Goal: Find specific page/section: Find specific page/section

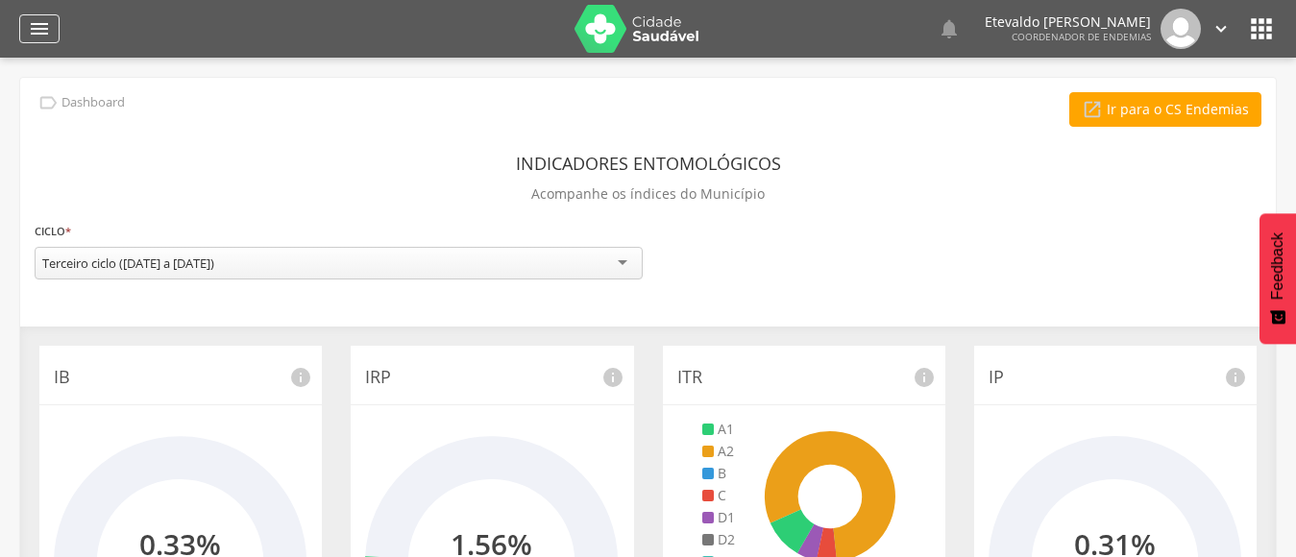
click at [33, 25] on icon "" at bounding box center [39, 28] width 23 height 23
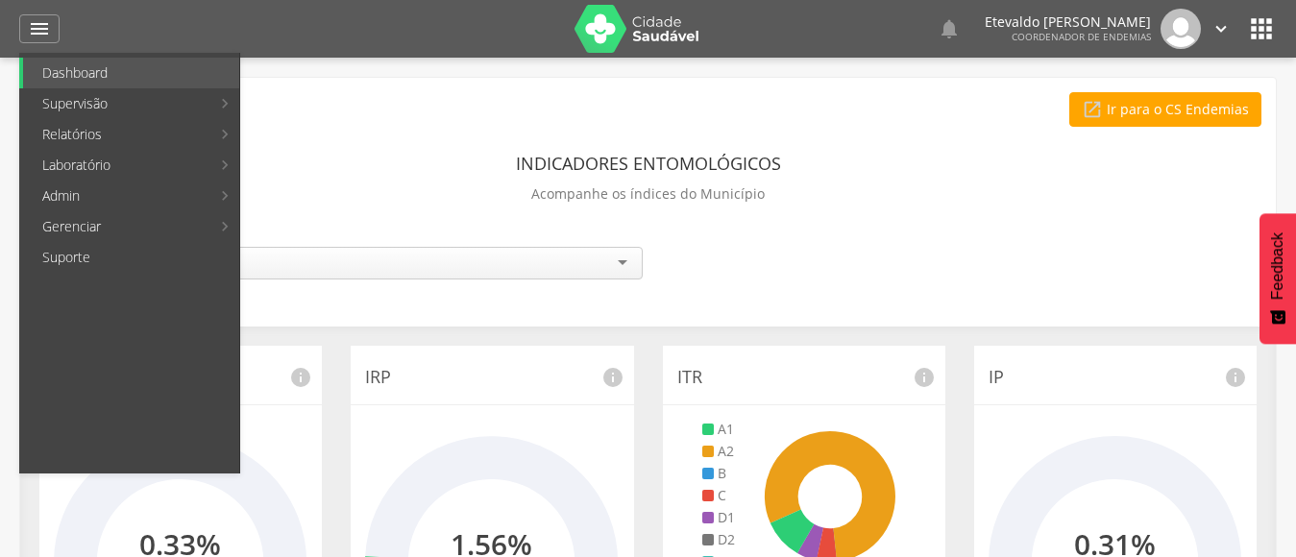
click at [310, 71] on link "Ranking" at bounding box center [352, 73] width 216 height 31
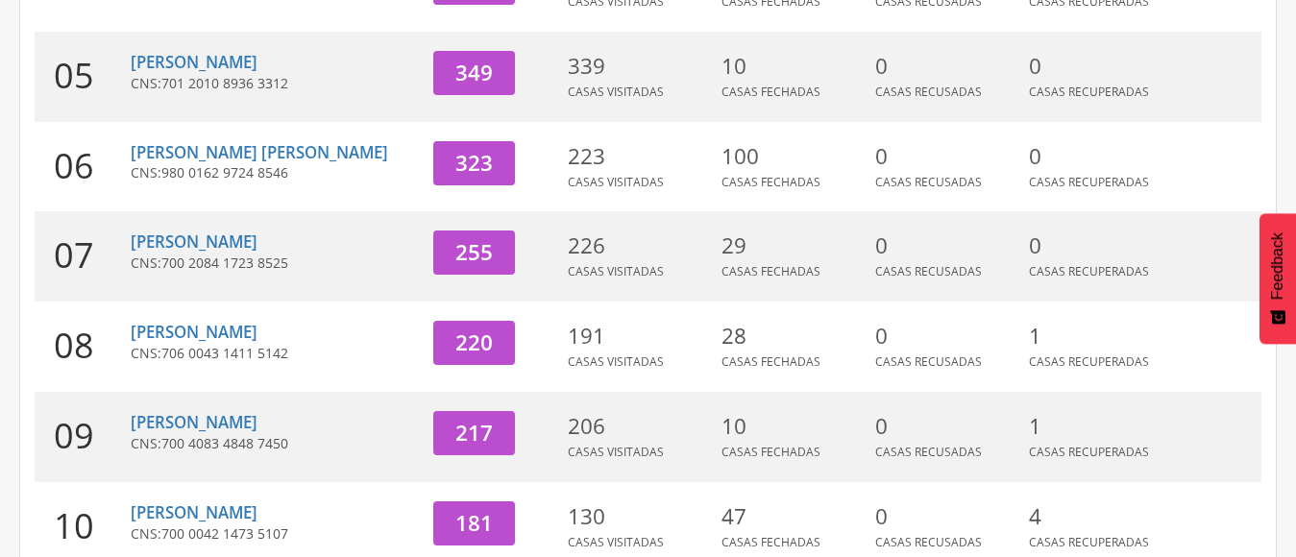
scroll to position [769, 0]
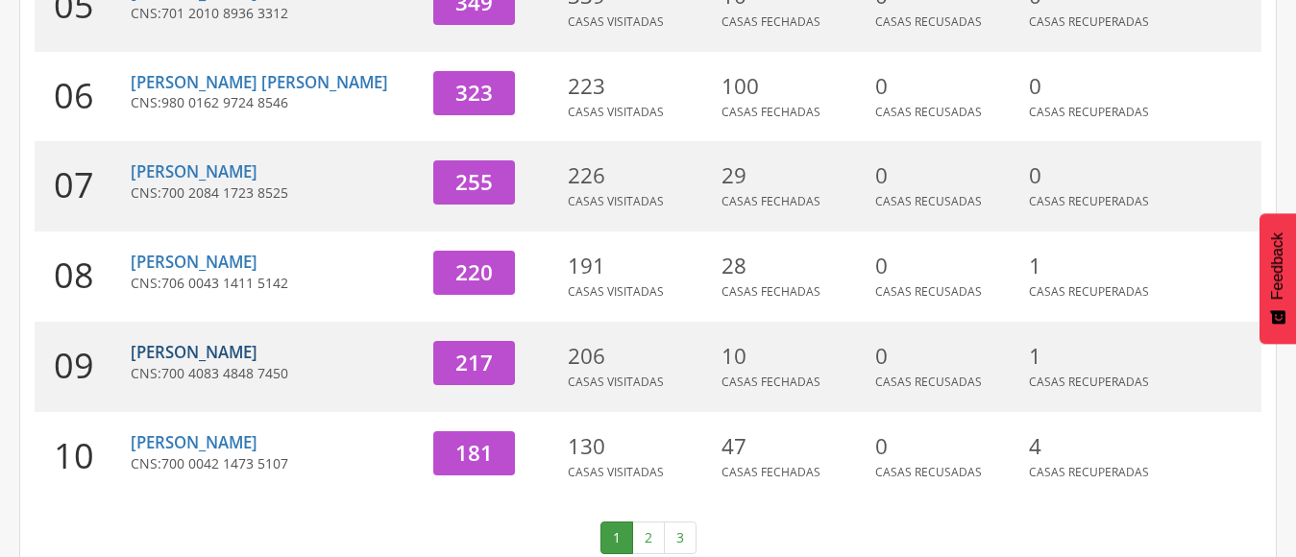
click at [215, 341] on link "[PERSON_NAME]" at bounding box center [194, 352] width 127 height 22
type input "**********"
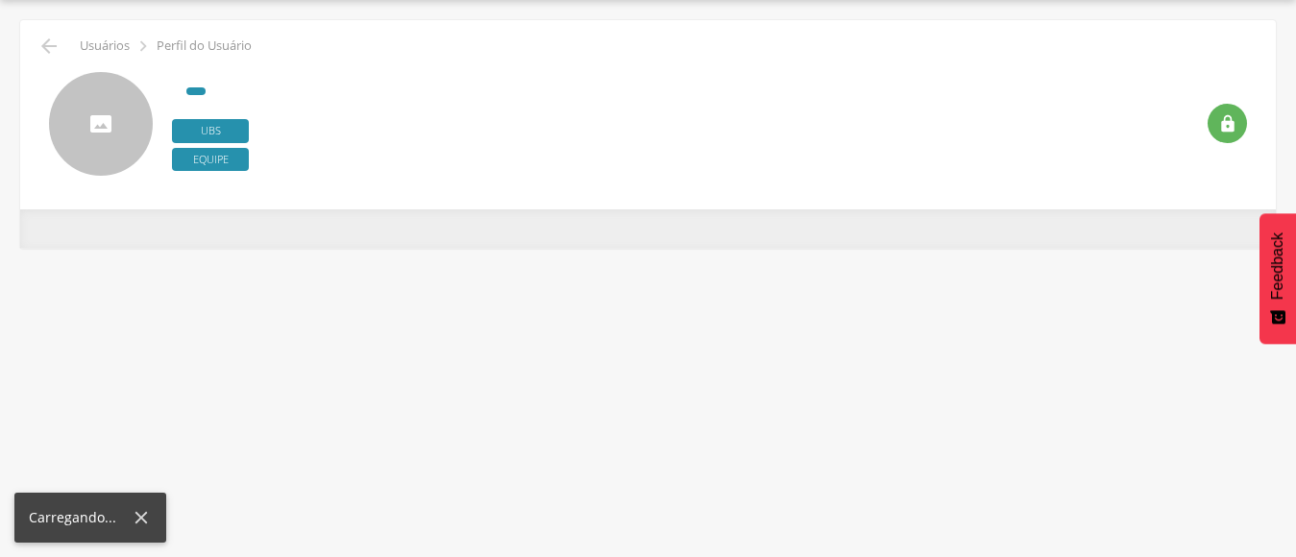
scroll to position [58, 0]
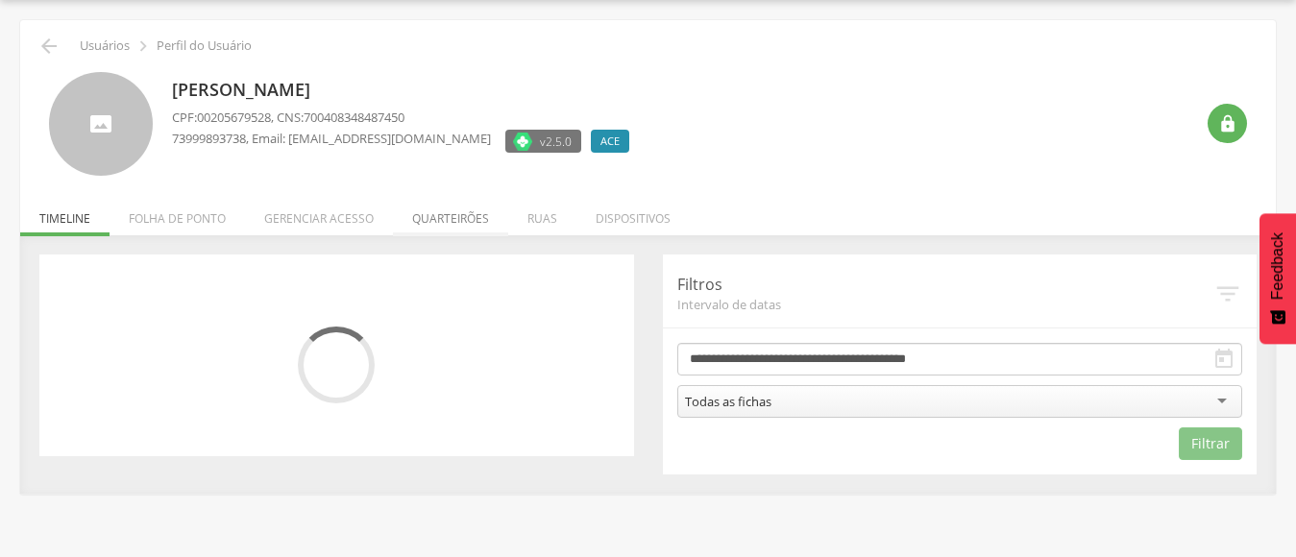
click at [456, 221] on li "Quarteirões" at bounding box center [450, 213] width 115 height 45
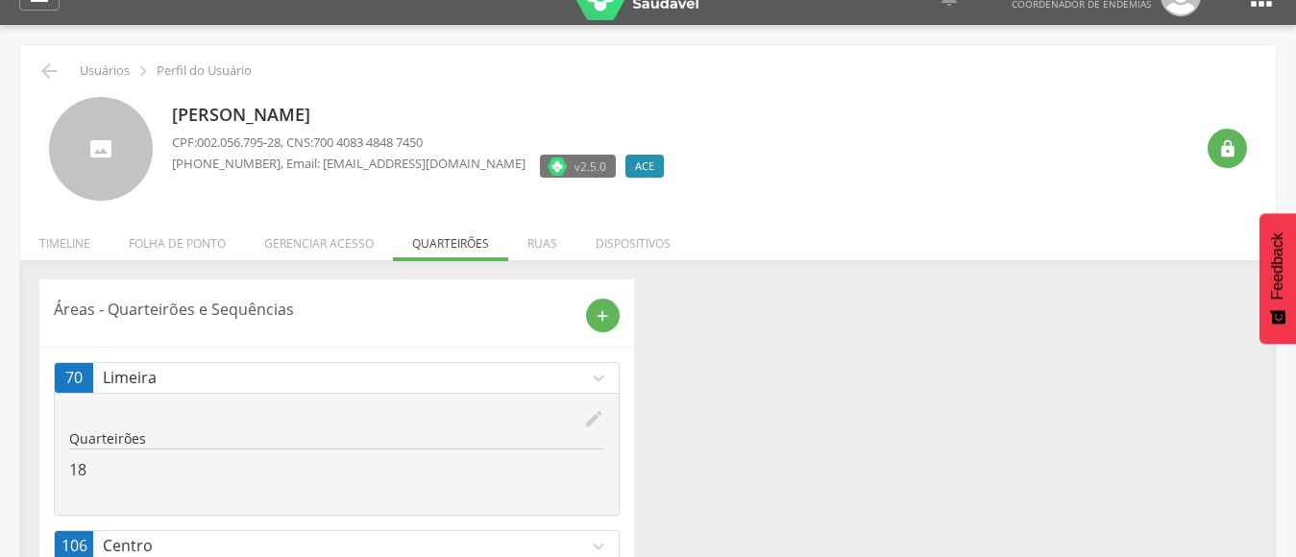
scroll to position [0, 0]
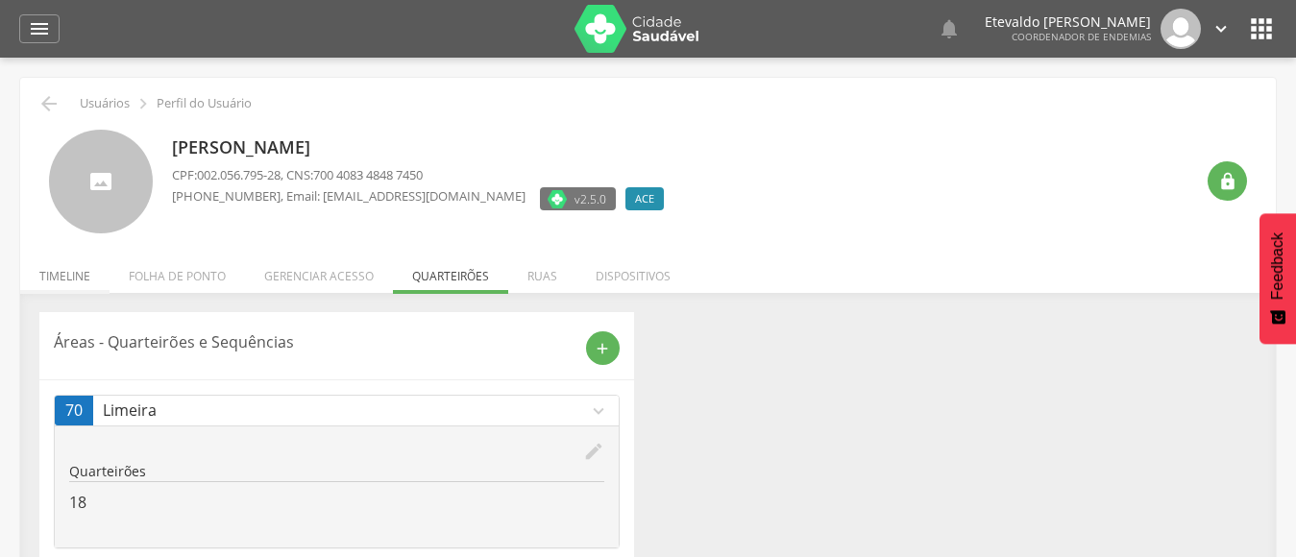
click at [59, 274] on li "Timeline" at bounding box center [64, 271] width 89 height 45
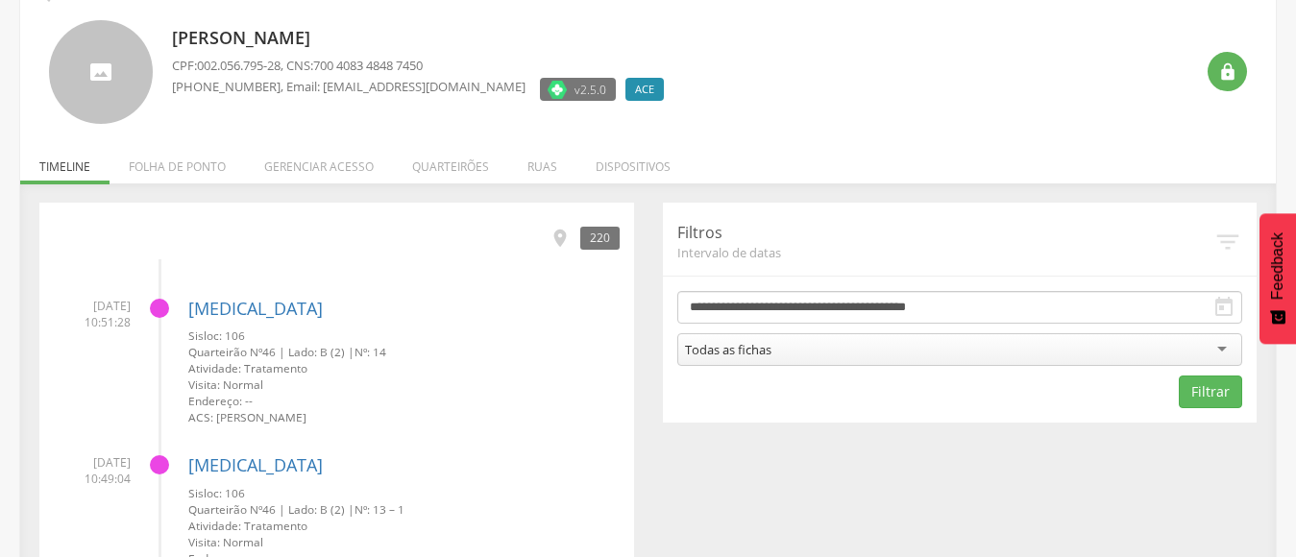
scroll to position [96, 0]
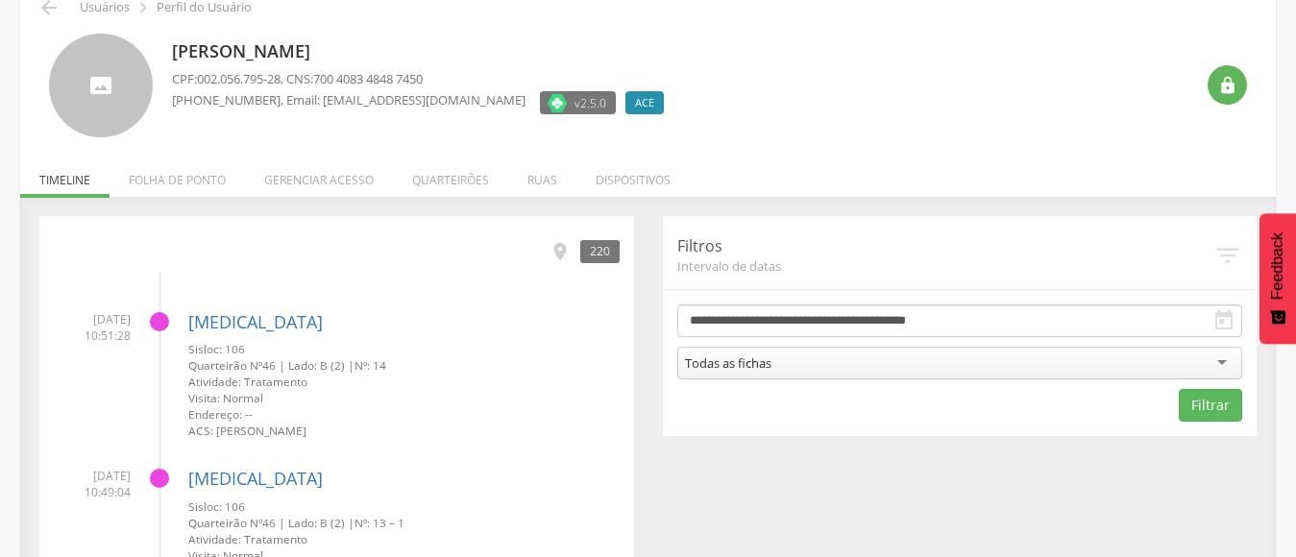
click at [450, 184] on li "Quarteirões" at bounding box center [450, 175] width 115 height 45
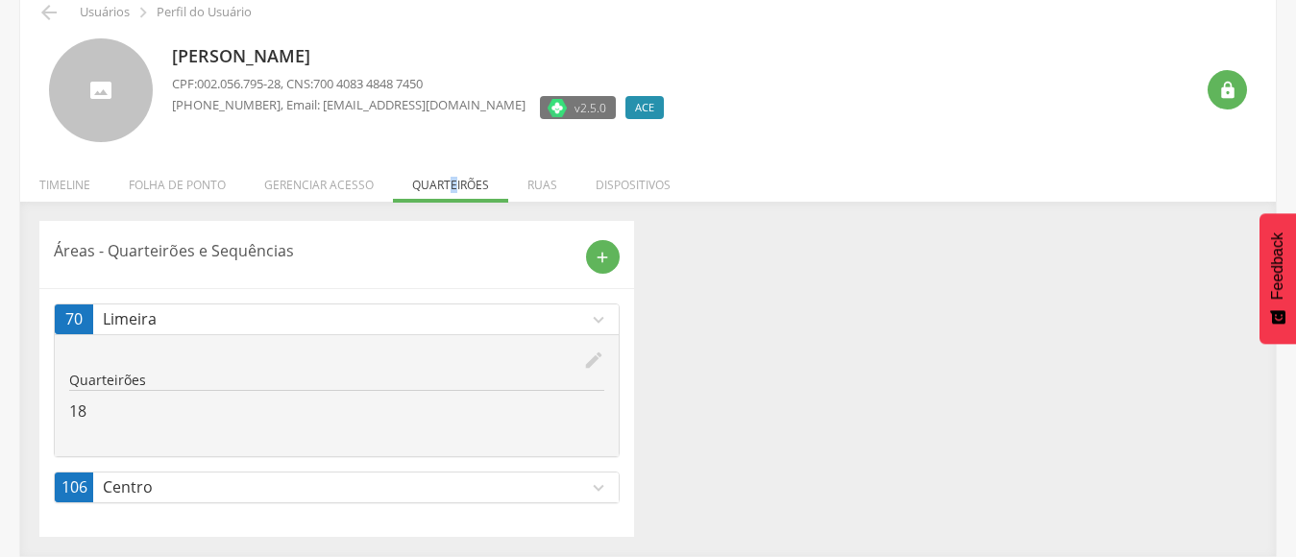
scroll to position [91, 0]
click at [210, 485] on p "Centro" at bounding box center [345, 488] width 485 height 22
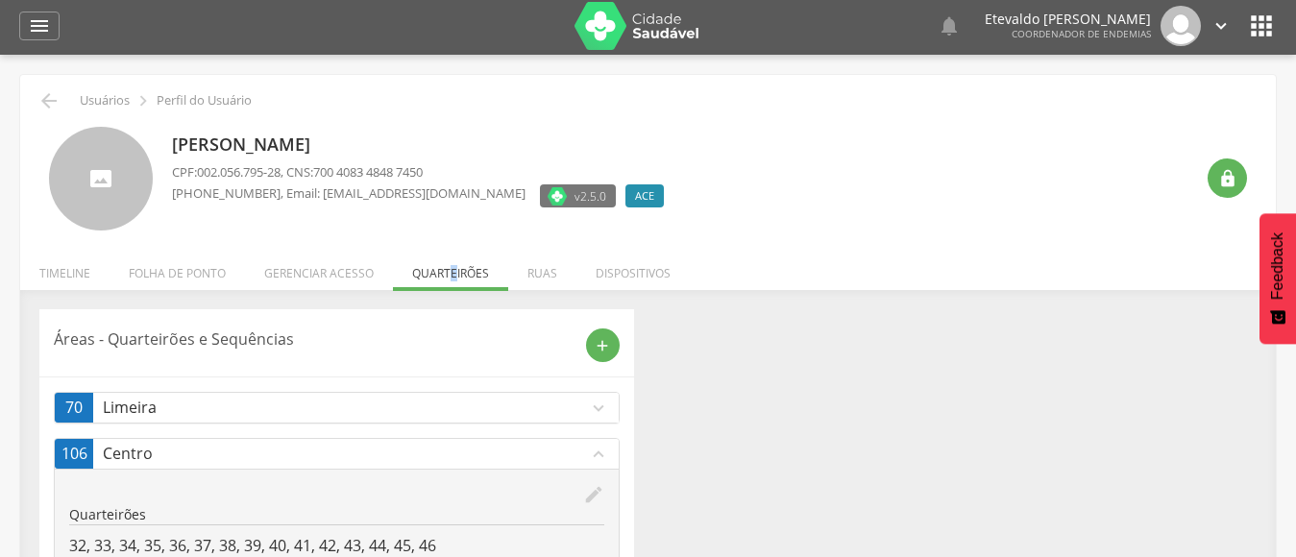
scroll to position [0, 0]
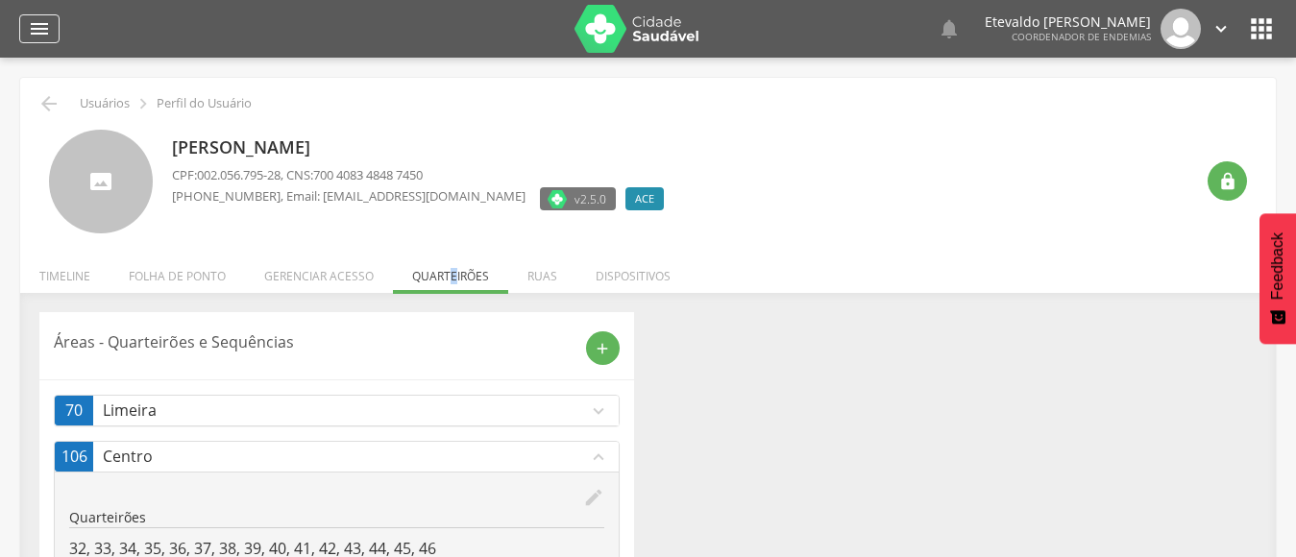
click at [44, 33] on icon "" at bounding box center [39, 28] width 23 height 23
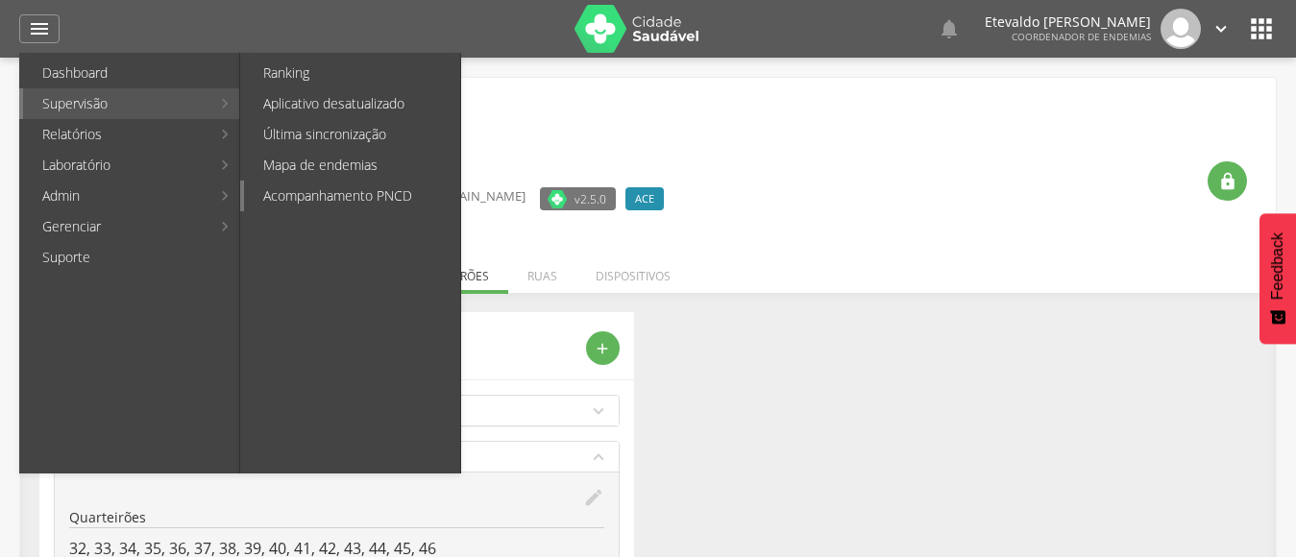
click at [370, 195] on link "Acompanhamento PNCD" at bounding box center [352, 196] width 216 height 31
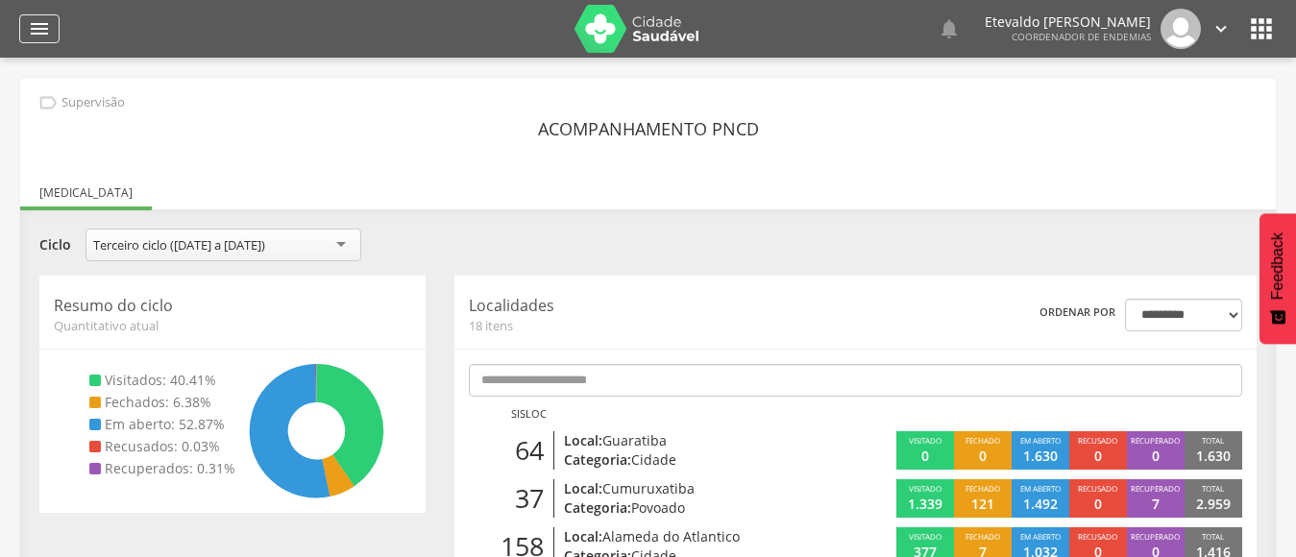
click at [39, 22] on icon "" at bounding box center [39, 28] width 23 height 23
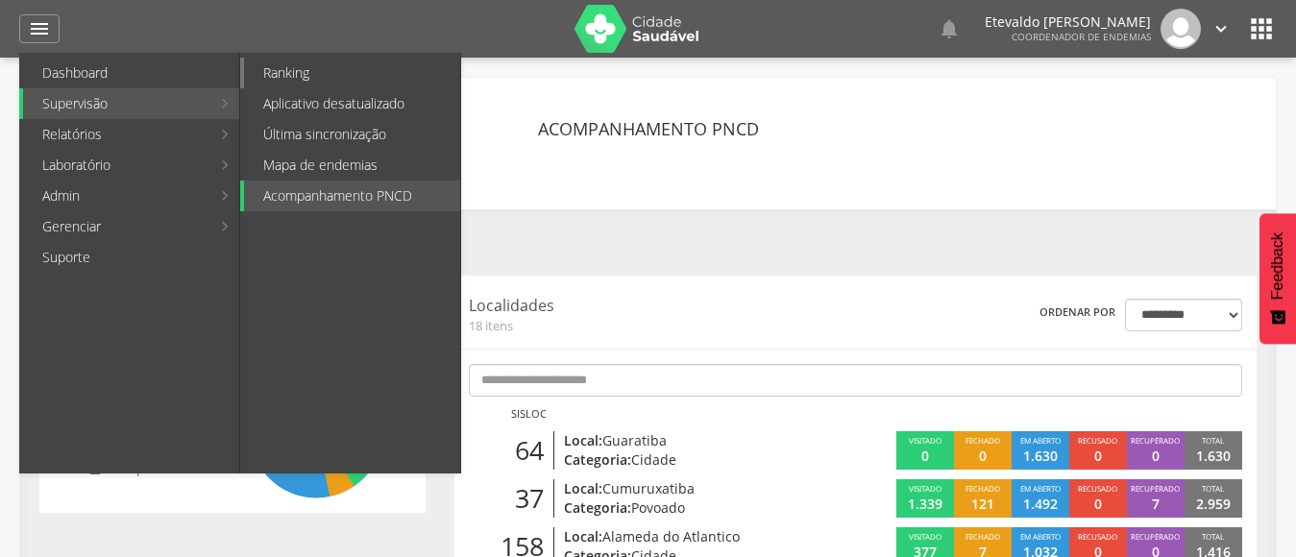
click at [332, 77] on link "Ranking" at bounding box center [352, 73] width 216 height 31
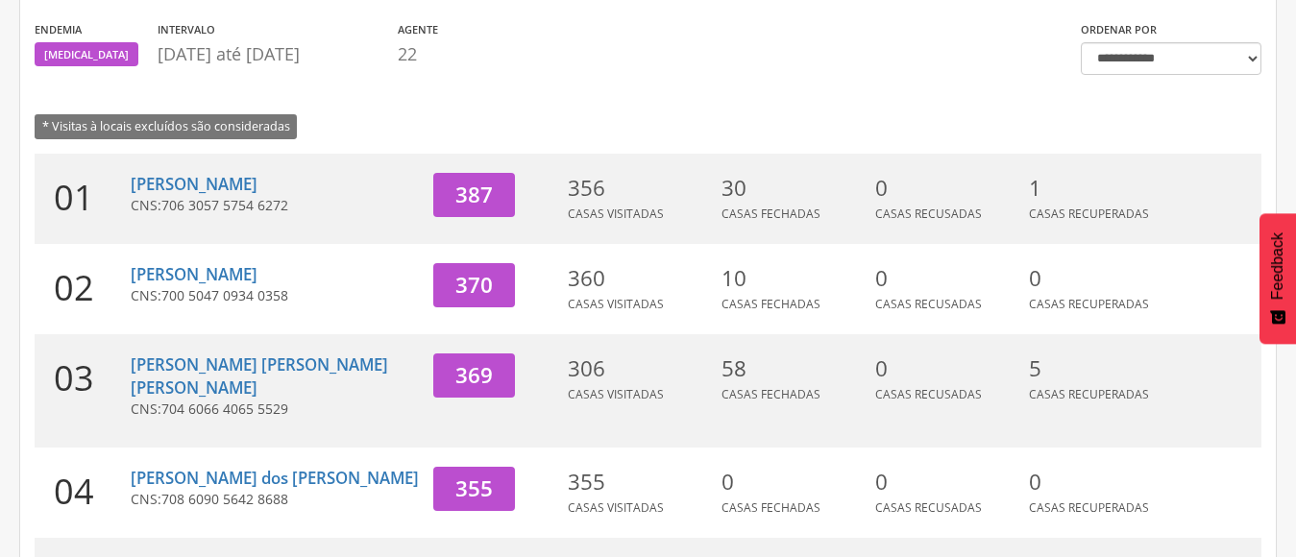
scroll to position [288, 0]
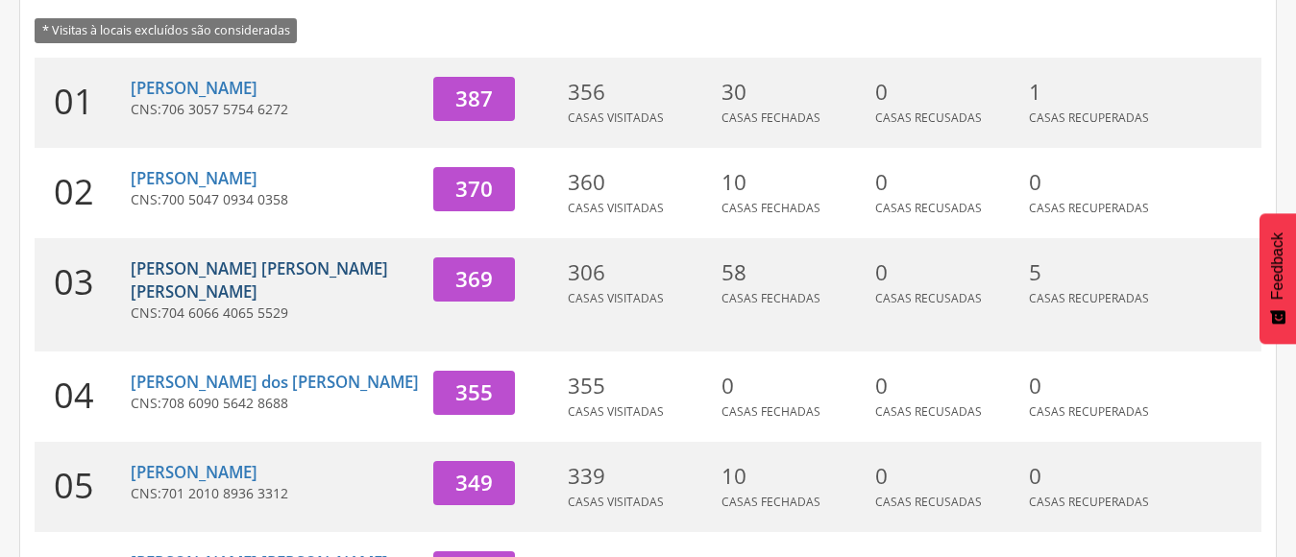
click at [199, 270] on link "[PERSON_NAME] [PERSON_NAME] [PERSON_NAME]" at bounding box center [260, 280] width 258 height 45
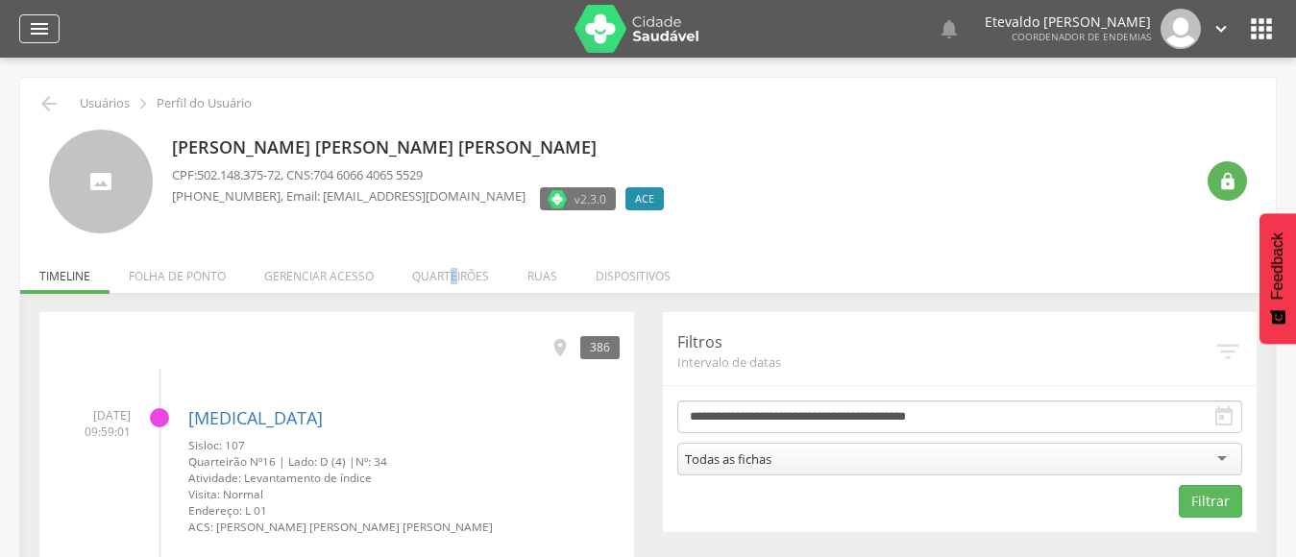
click at [37, 27] on icon "" at bounding box center [39, 28] width 23 height 23
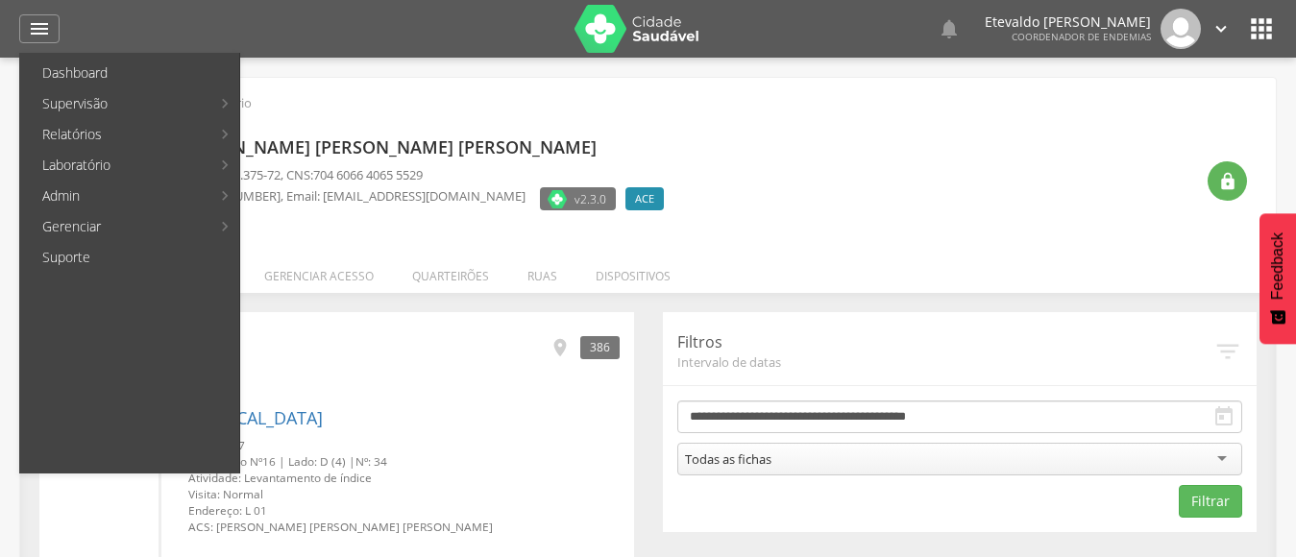
click at [948, 201] on div "[PERSON_NAME] [PERSON_NAME] [PERSON_NAME] CPF: 502.148.375-72 , CNS: 704 6066 4…" at bounding box center [682, 182] width 1021 height 105
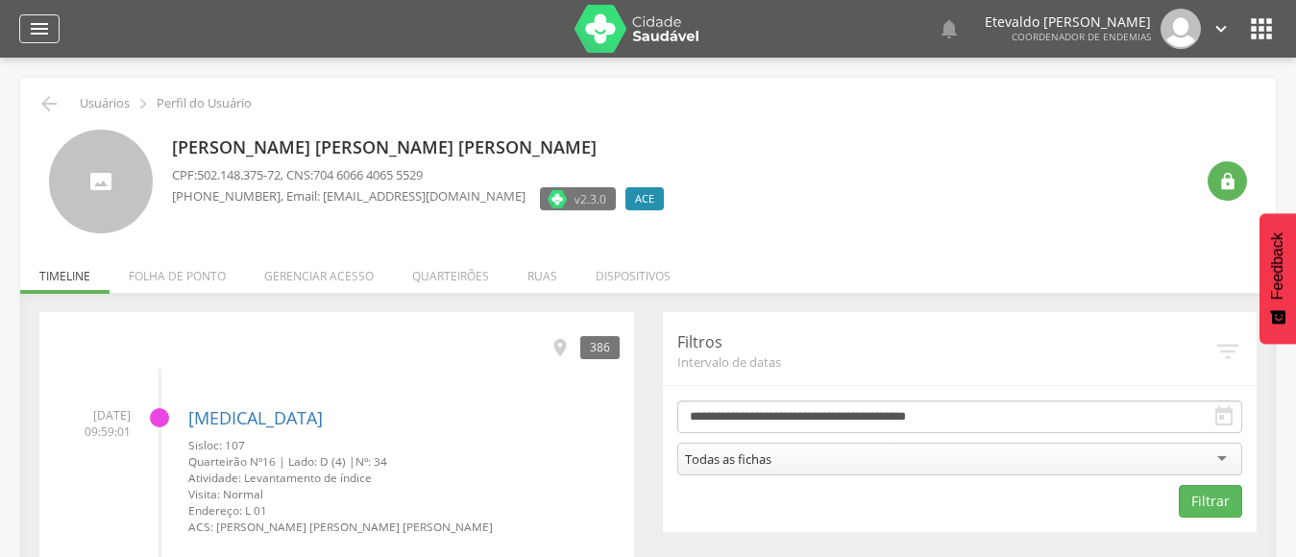
drag, startPoint x: 35, startPoint y: 21, endPoint x: 45, endPoint y: 18, distance: 11.0
click at [37, 18] on icon "" at bounding box center [39, 28] width 23 height 23
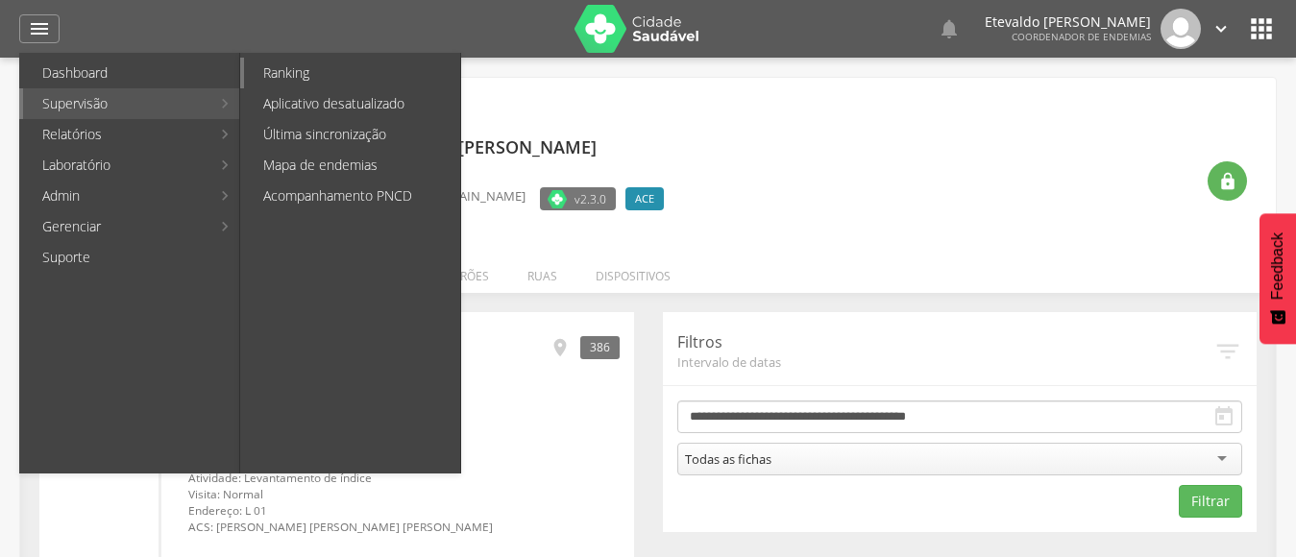
click at [410, 72] on link "Ranking" at bounding box center [352, 73] width 216 height 31
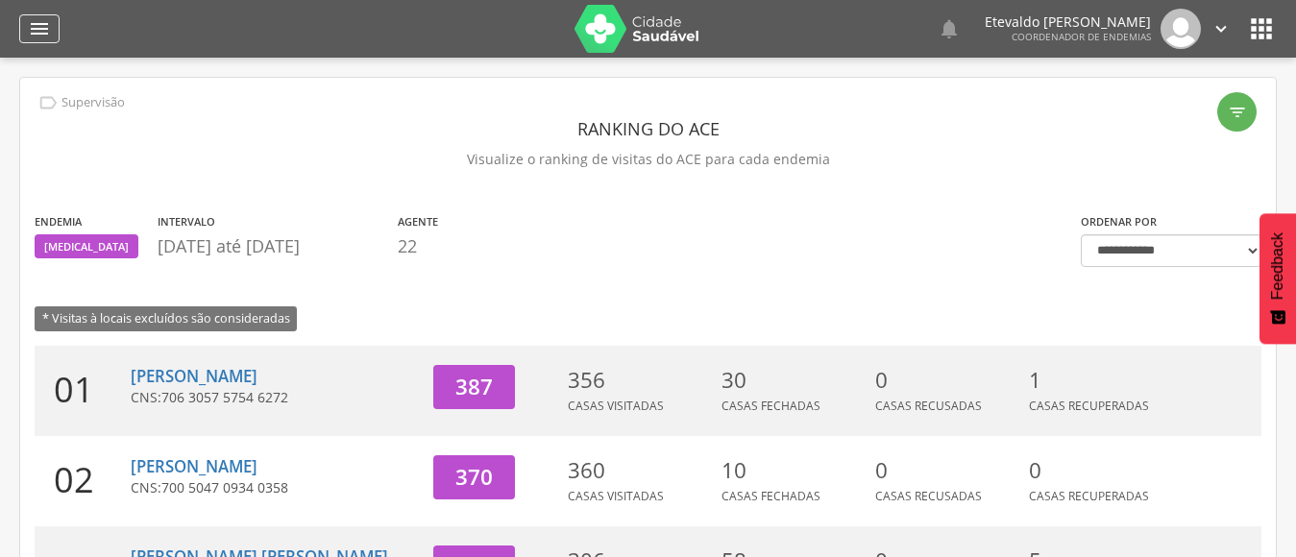
drag, startPoint x: 33, startPoint y: 22, endPoint x: 48, endPoint y: 27, distance: 16.1
click at [34, 22] on icon "" at bounding box center [39, 28] width 23 height 23
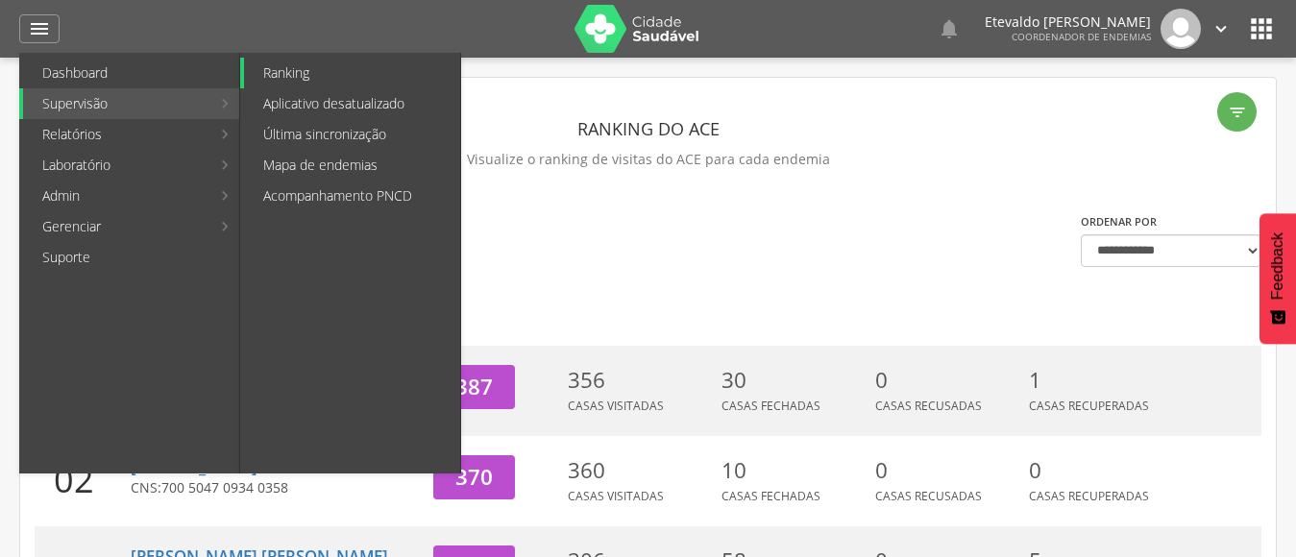
click at [309, 76] on link "Ranking" at bounding box center [352, 73] width 216 height 31
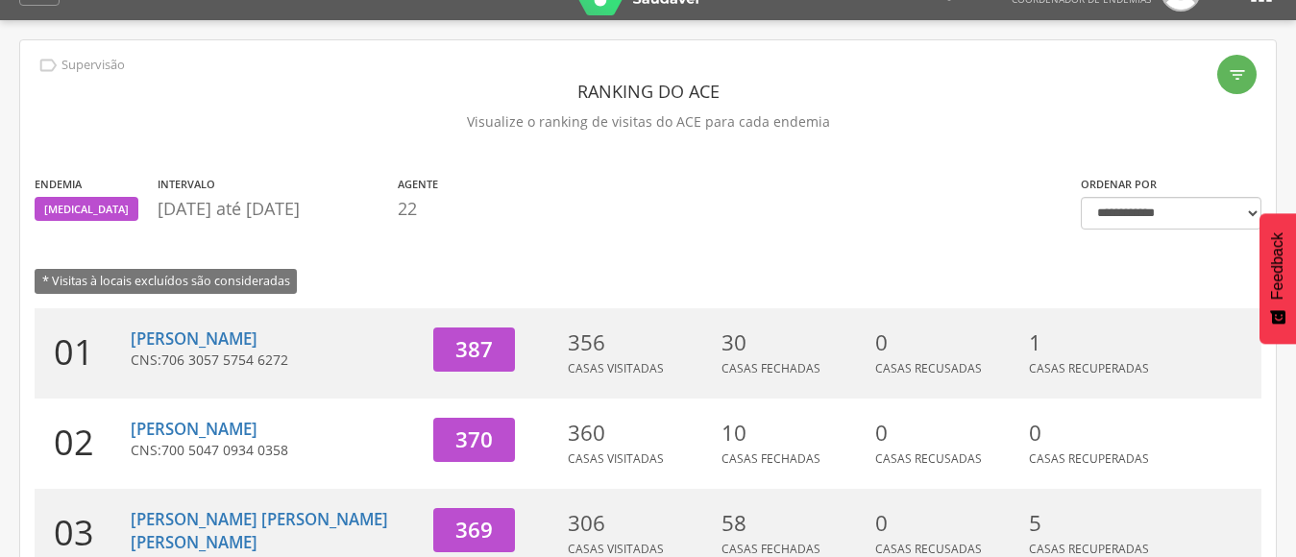
scroll to position [9, 0]
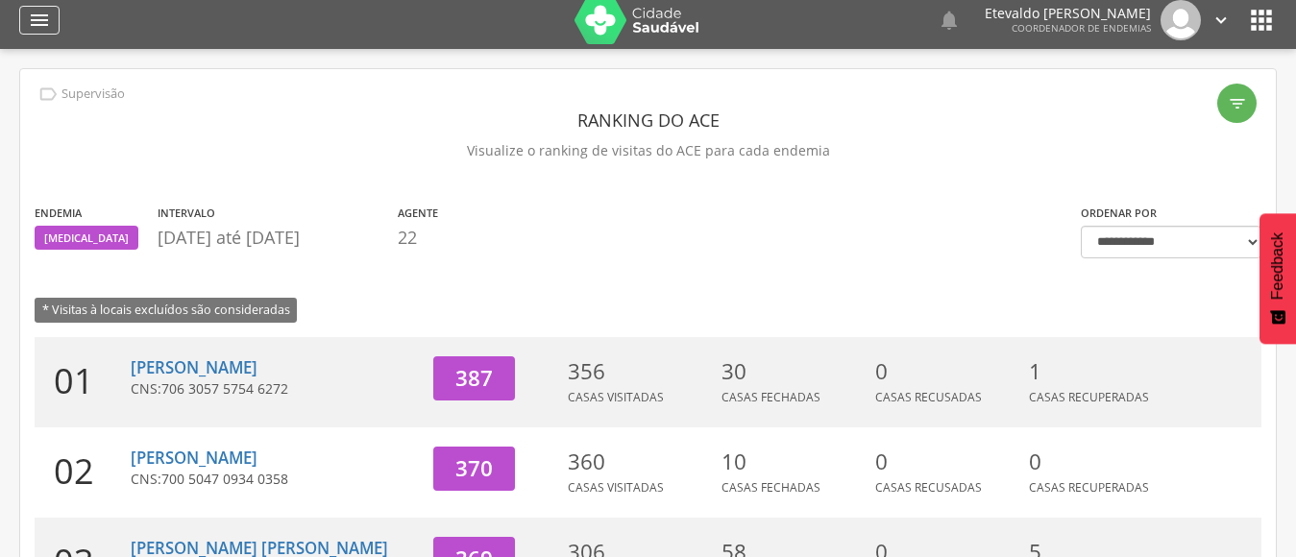
click at [40, 12] on icon "" at bounding box center [39, 20] width 23 height 23
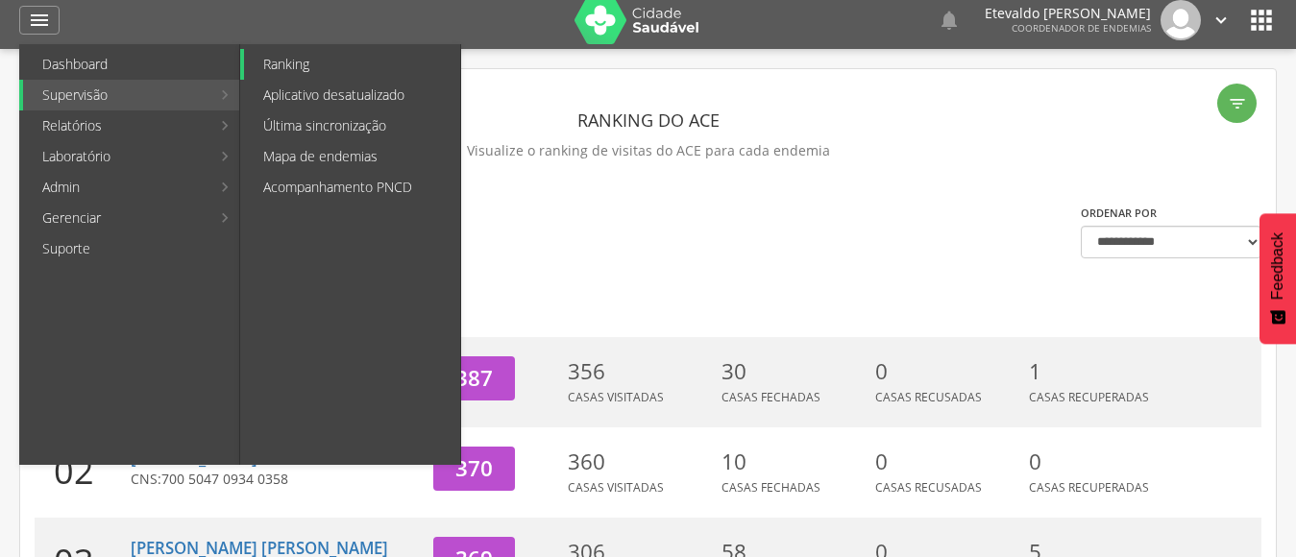
click at [362, 50] on link "Ranking" at bounding box center [352, 64] width 216 height 31
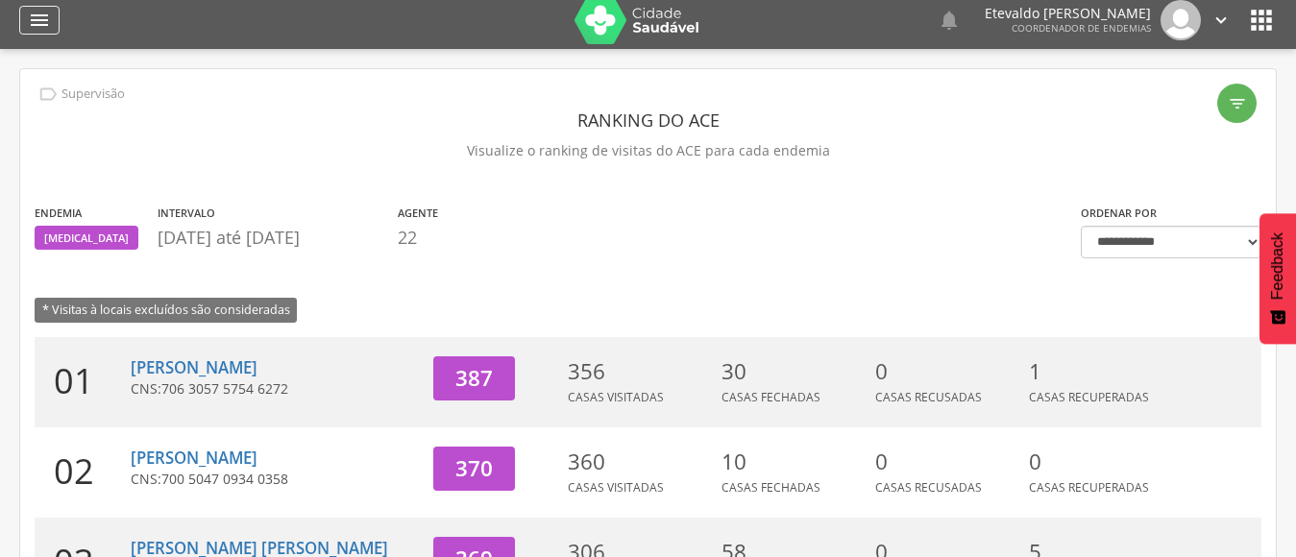
click at [46, 8] on div "" at bounding box center [39, 20] width 40 height 29
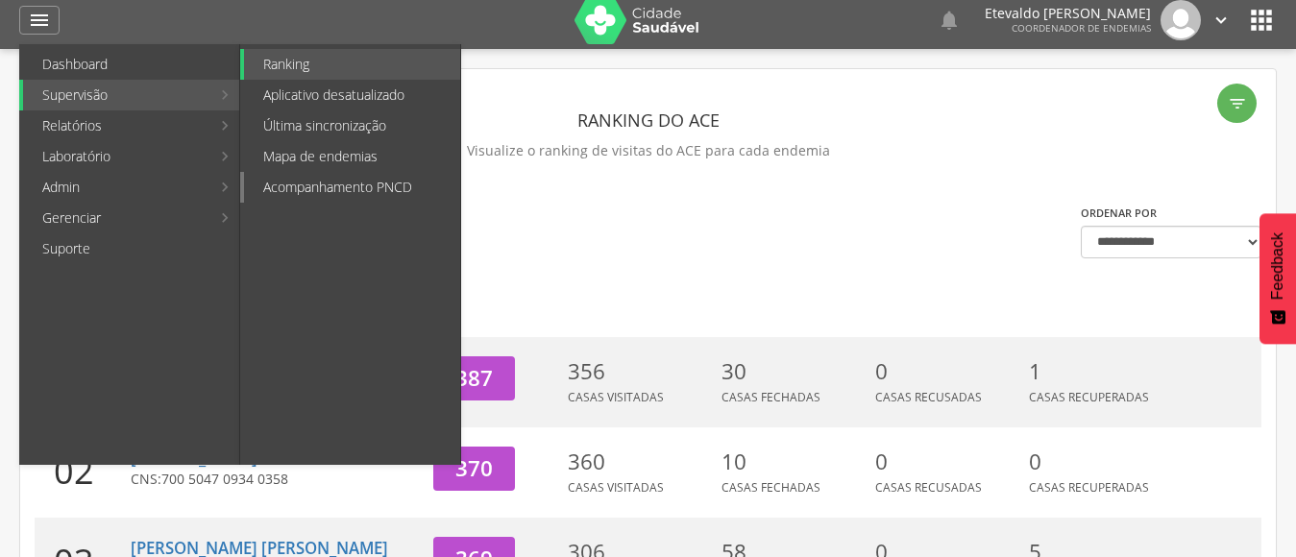
click at [312, 178] on link "Acompanhamento PNCD" at bounding box center [352, 187] width 216 height 31
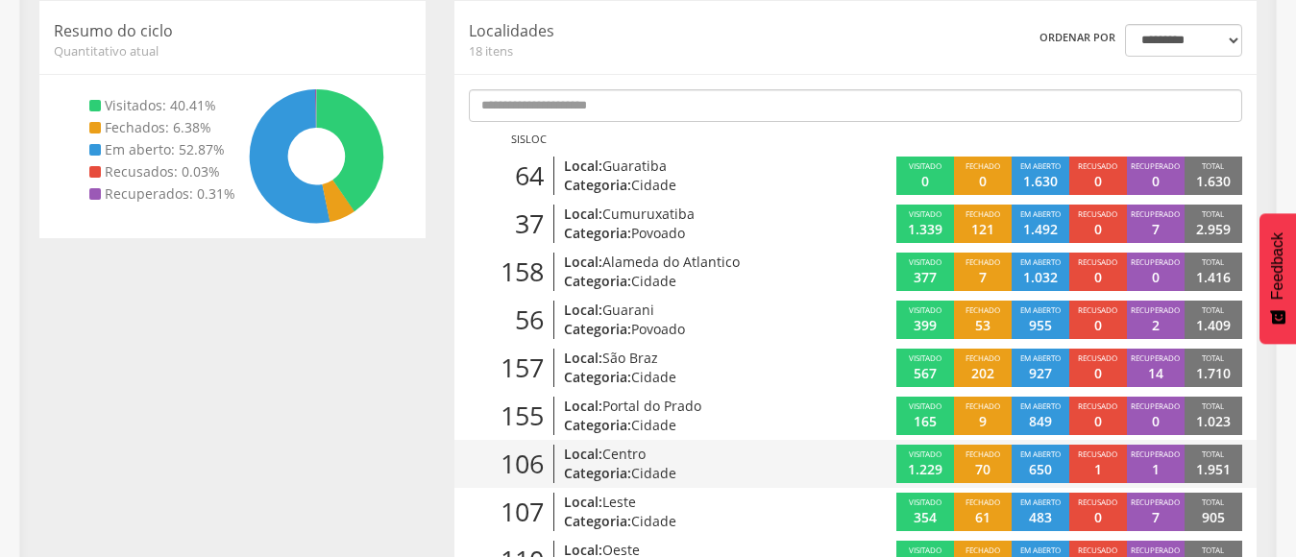
scroll to position [297, 0]
